Goal: Information Seeking & Learning: Learn about a topic

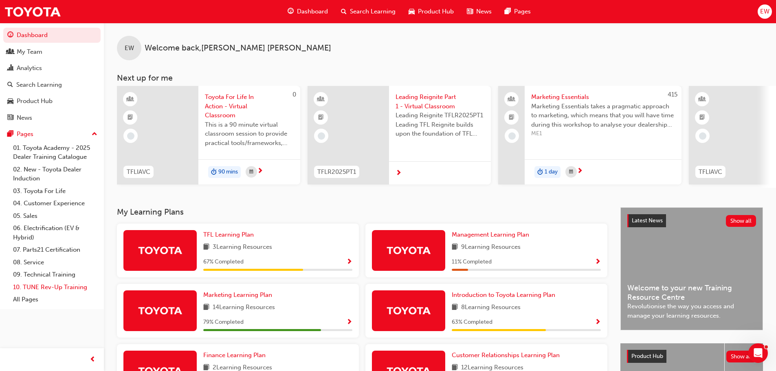
click at [54, 289] on link "10. TUNE Rev-Up Training" at bounding box center [55, 287] width 91 height 13
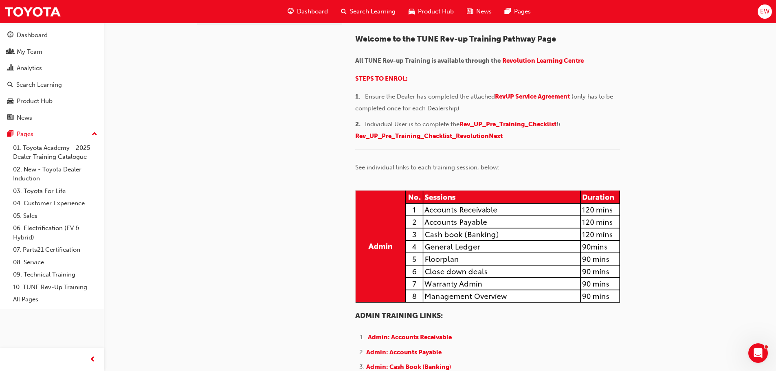
scroll to position [163, 0]
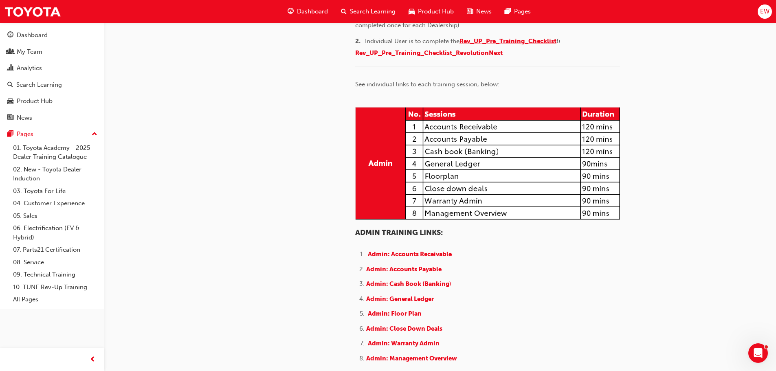
click at [477, 45] on span "Rev_UP_Pre_Training_Checklist" at bounding box center [507, 40] width 97 height 7
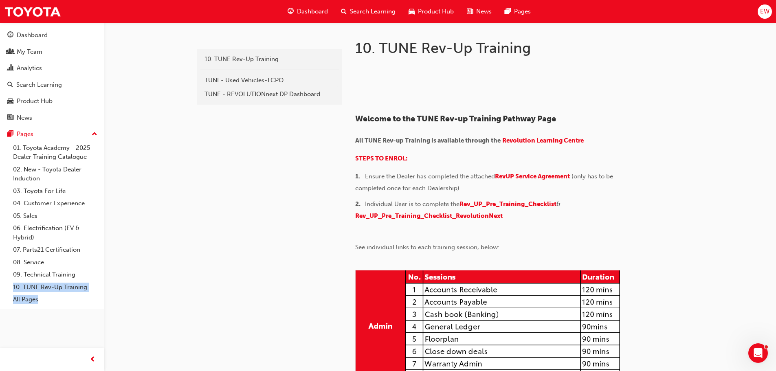
drag, startPoint x: 8, startPoint y: 281, endPoint x: 129, endPoint y: 282, distance: 121.4
click at [101, 295] on div "Dashboard My Team Analytics Search Learning Product Hub News Pages Pages 01. To…" at bounding box center [52, 166] width 104 height 286
drag, startPoint x: 238, startPoint y: 346, endPoint x: 244, endPoint y: 343, distance: 5.8
click at [249, 58] on div "10. TUNE Rev-Up Training" at bounding box center [269, 59] width 130 height 9
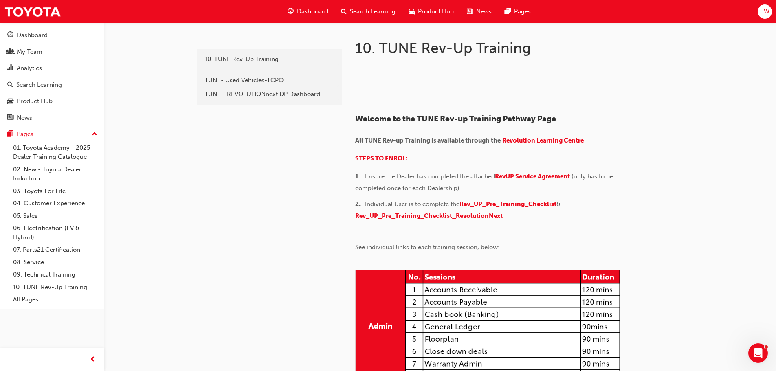
click at [540, 144] on span "Revolution Learning Centre" at bounding box center [542, 140] width 81 height 7
